Goal: Check status: Check status

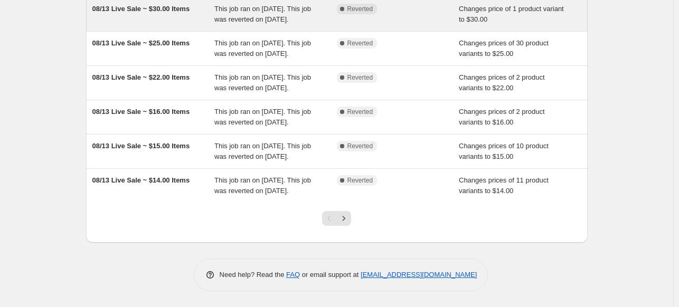
scroll to position [317, 0]
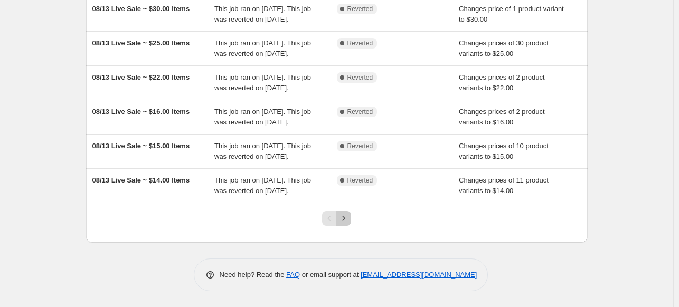
click at [349, 224] on icon "Next" at bounding box center [344, 218] width 11 height 11
click at [349, 221] on icon "Next" at bounding box center [344, 218] width 11 height 11
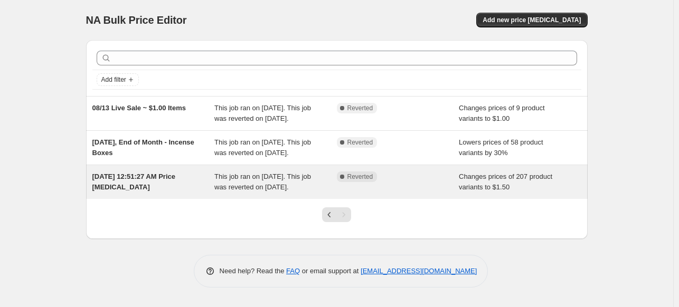
scroll to position [6, 0]
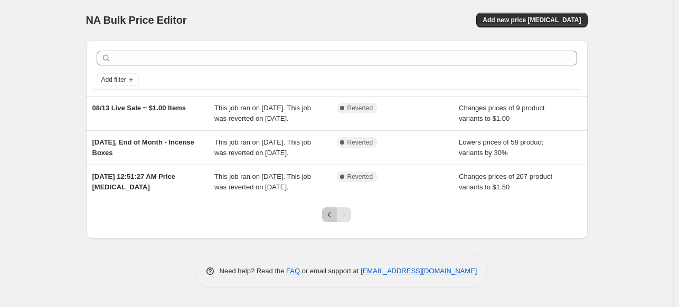
click at [332, 214] on icon "Previous" at bounding box center [329, 215] width 11 height 11
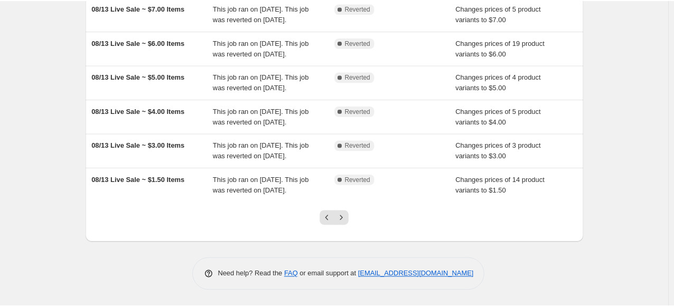
scroll to position [182, 0]
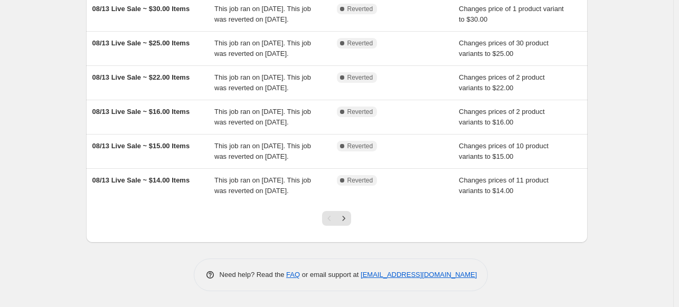
scroll to position [340, 0]
click at [345, 220] on icon "Next" at bounding box center [344, 218] width 3 height 5
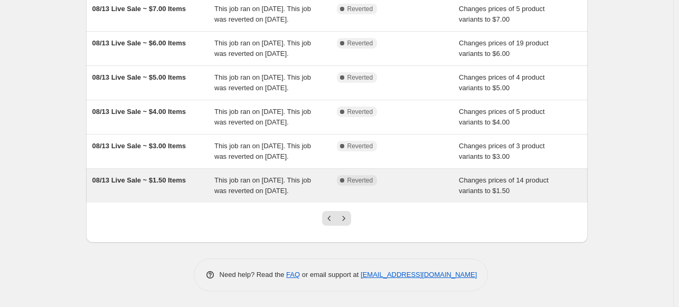
click at [254, 195] on span "This job ran on [DATE]. This job was reverted on [DATE]." at bounding box center [262, 185] width 97 height 18
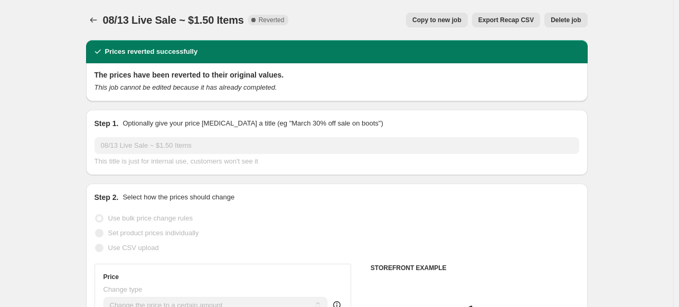
select select "collection"
click at [90, 21] on button "Price change jobs" at bounding box center [93, 20] width 15 height 15
